Goal: Transaction & Acquisition: Purchase product/service

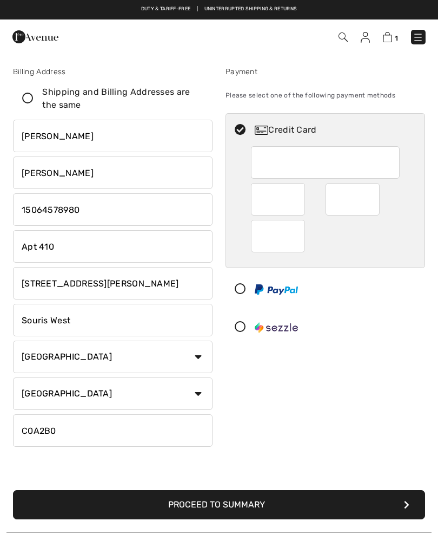
checkbox input "true"
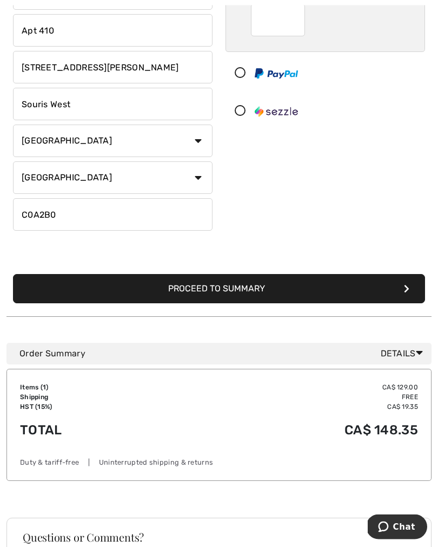
scroll to position [216, 0]
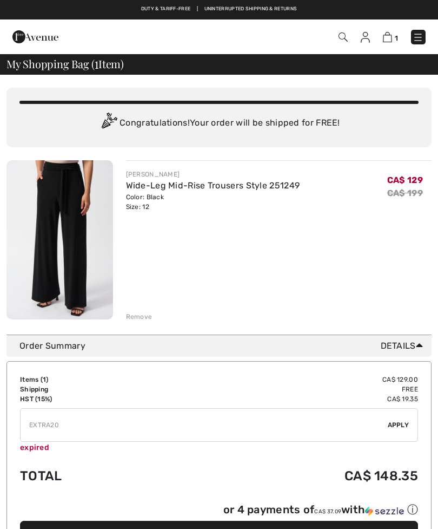
checkbox input "true"
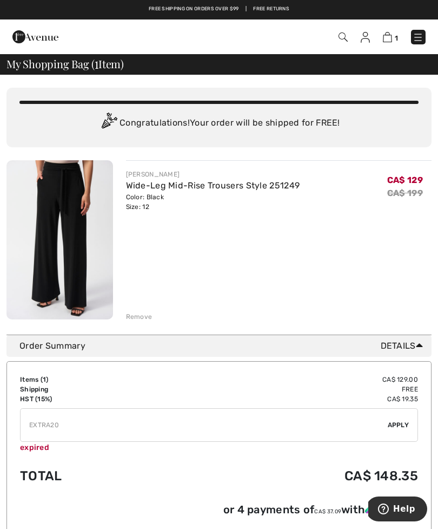
click at [65, 213] on img at bounding box center [59, 239] width 107 height 159
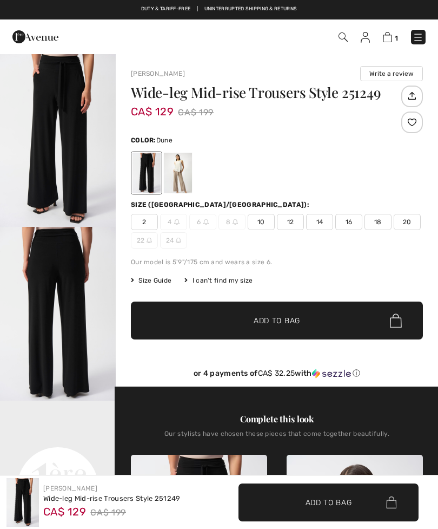
click at [185, 179] on div at bounding box center [178, 173] width 28 height 41
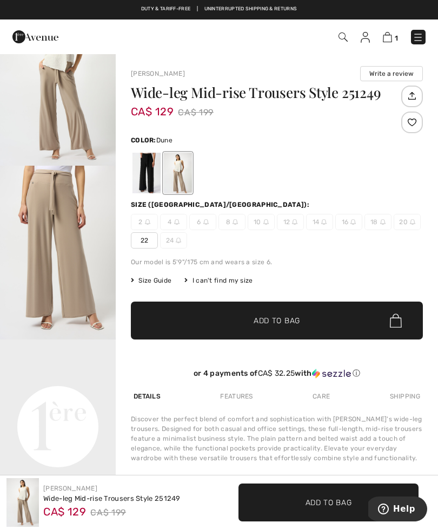
scroll to position [60, 0]
click at [71, 212] on img "2 / 3" at bounding box center [58, 254] width 116 height 174
click at [146, 177] on div at bounding box center [147, 173] width 28 height 41
